Goal: Transaction & Acquisition: Subscribe to service/newsletter

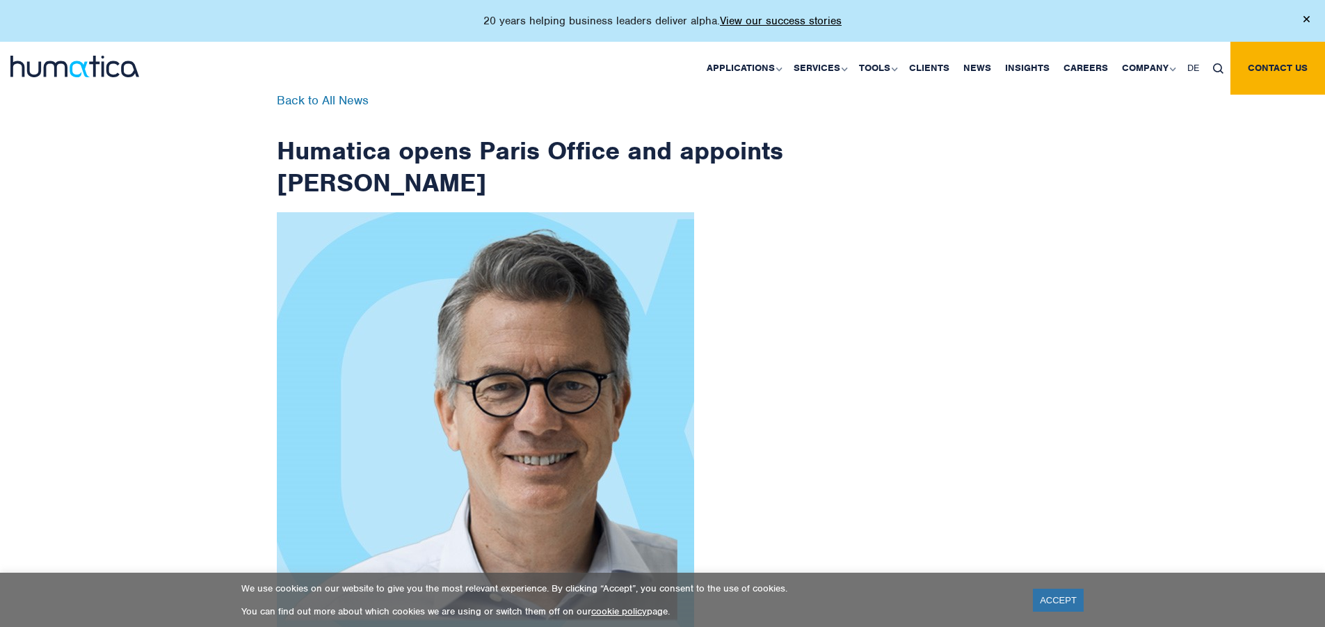
scroll to position [2218, 0]
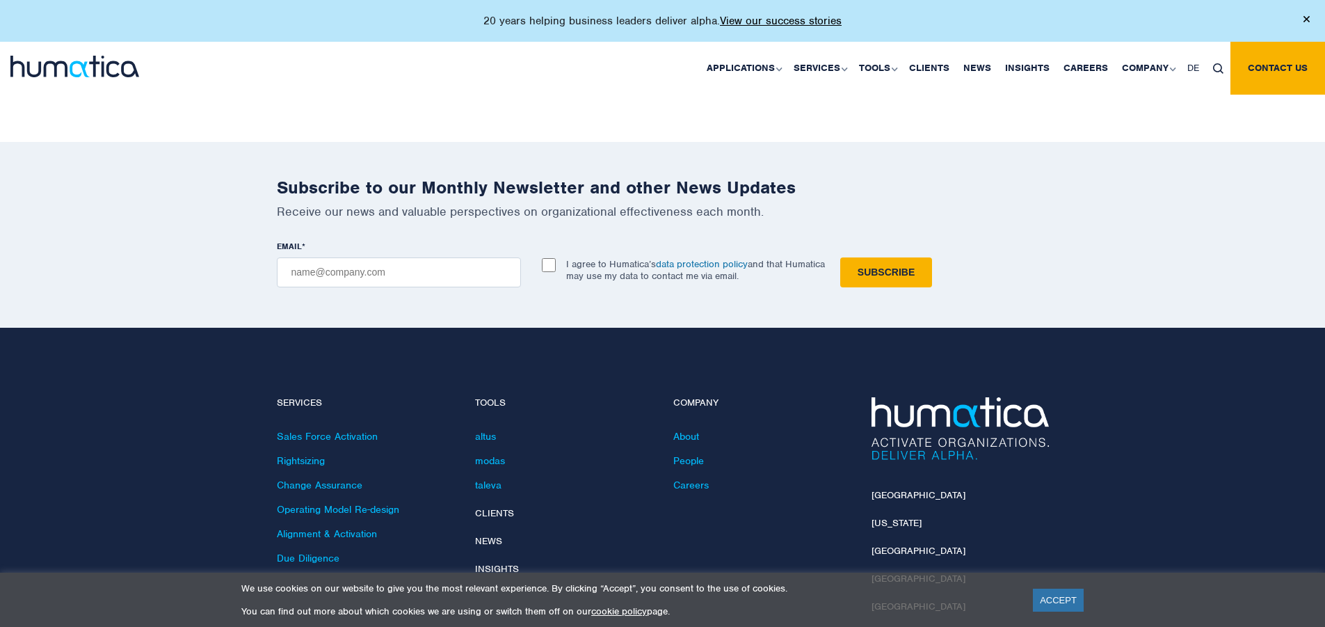
checkbox input "true"
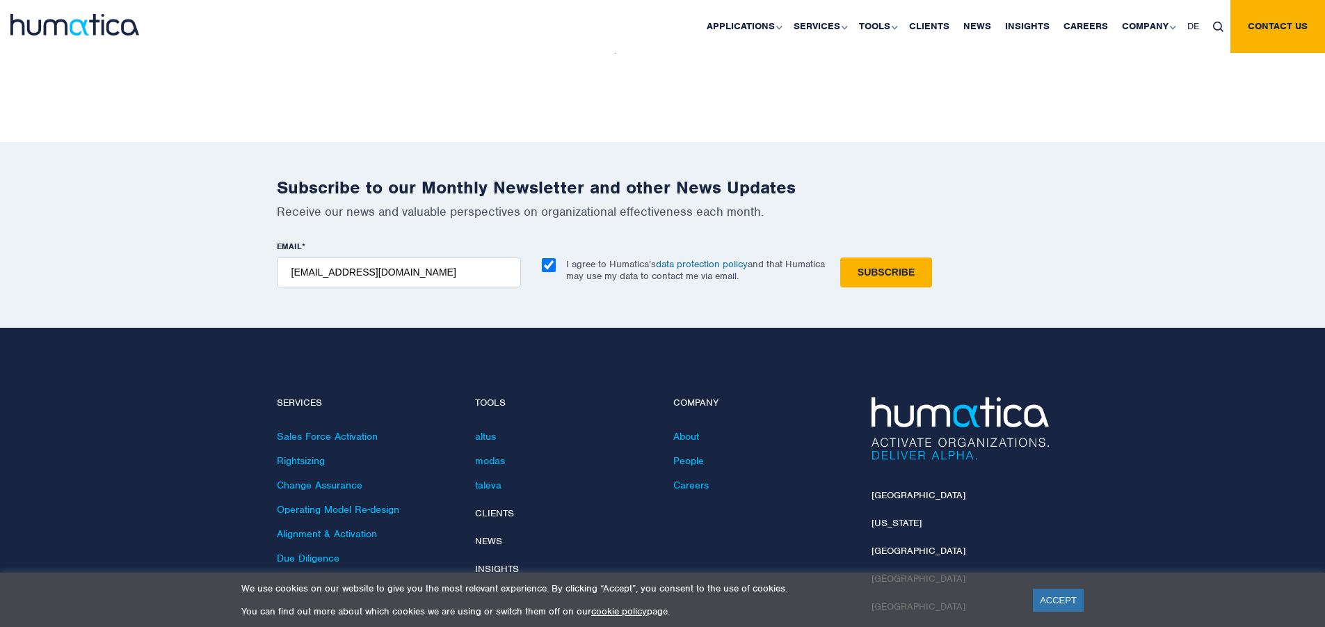
type input "[EMAIL_ADDRESS][DOMAIN_NAME]"
click at [840, 257] on input "Subscribe" at bounding box center [886, 272] width 92 height 30
